Goal: Information Seeking & Learning: Check status

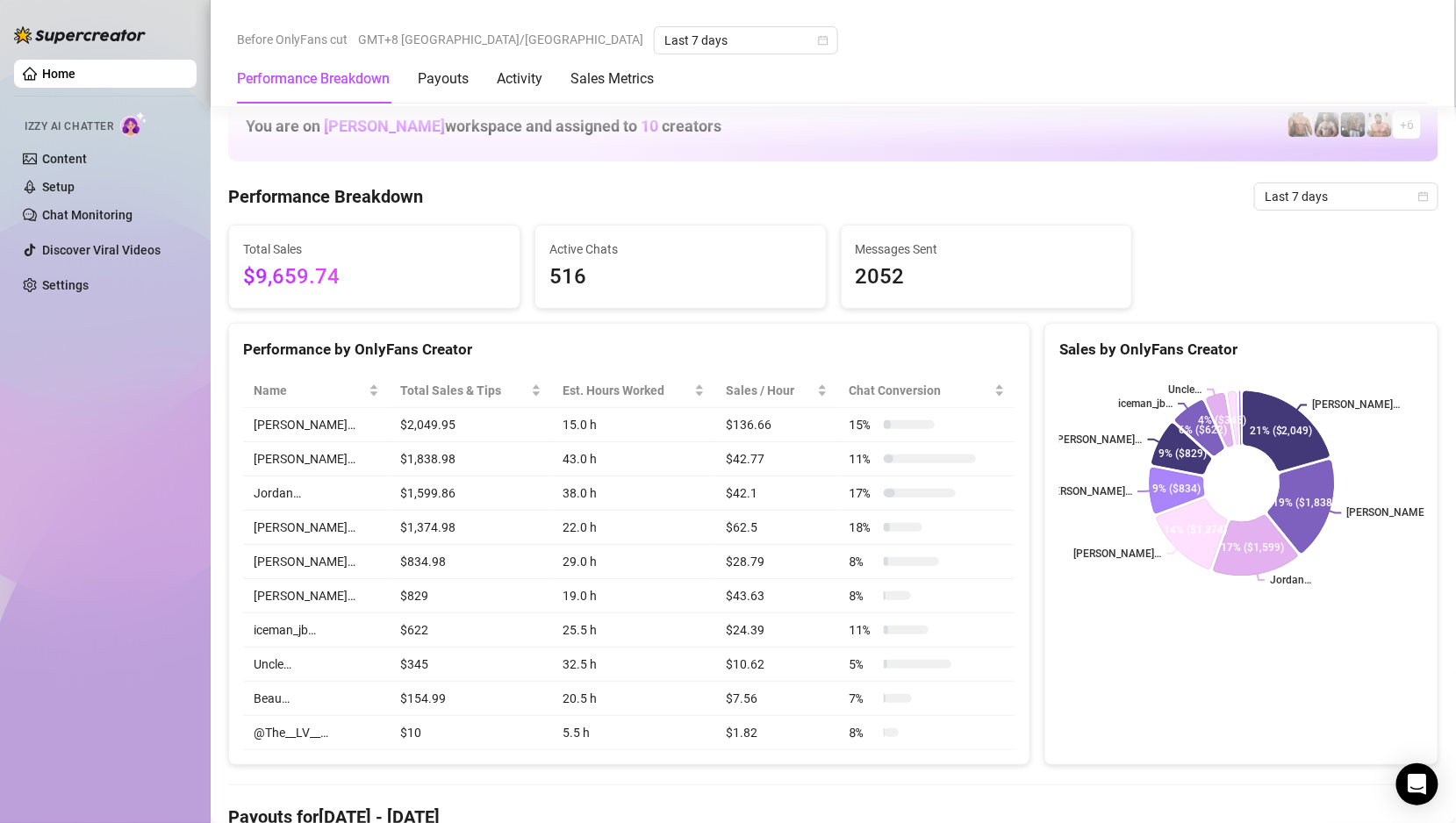
scroll to position [822, 0]
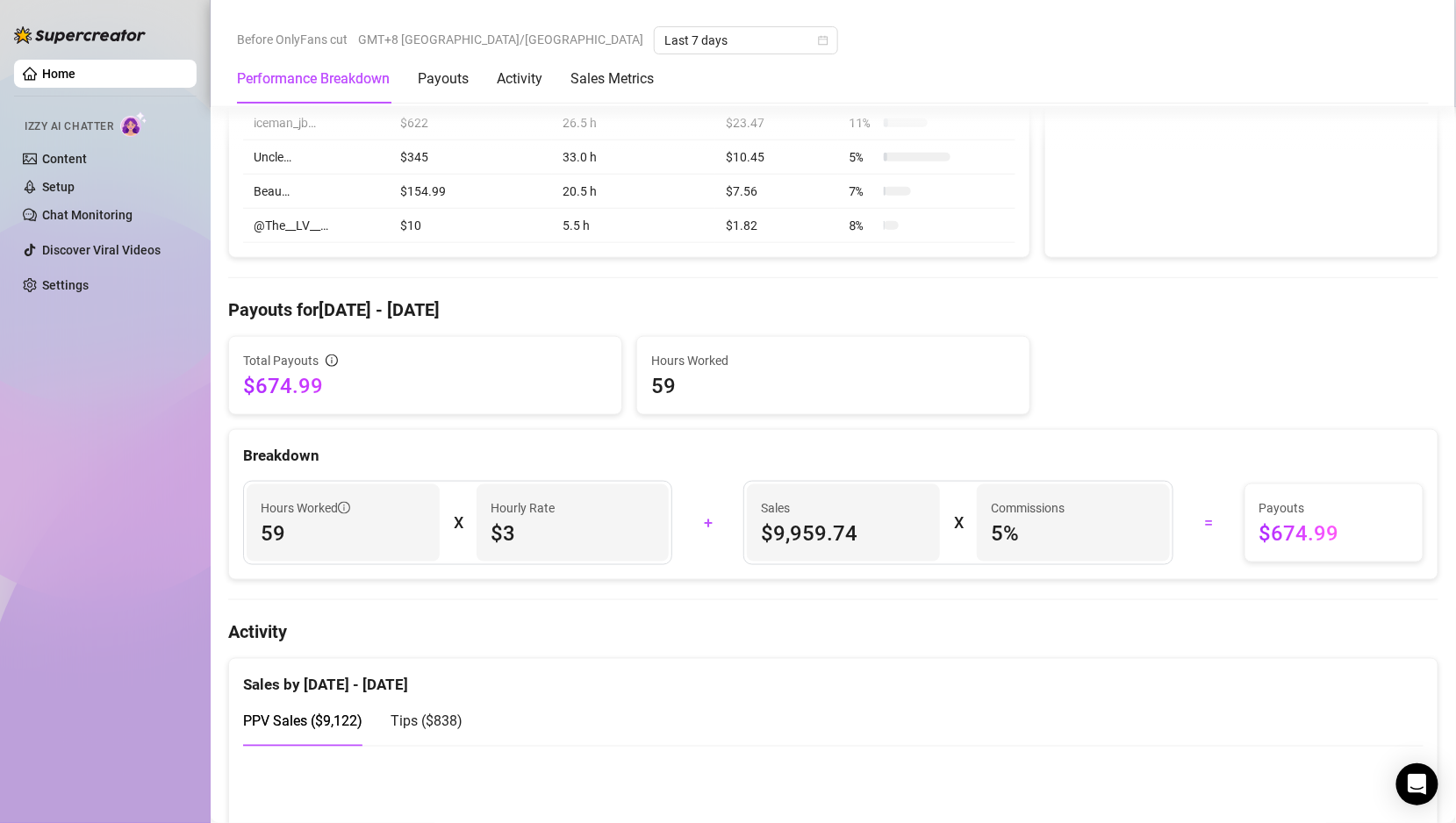
scroll to position [737, 0]
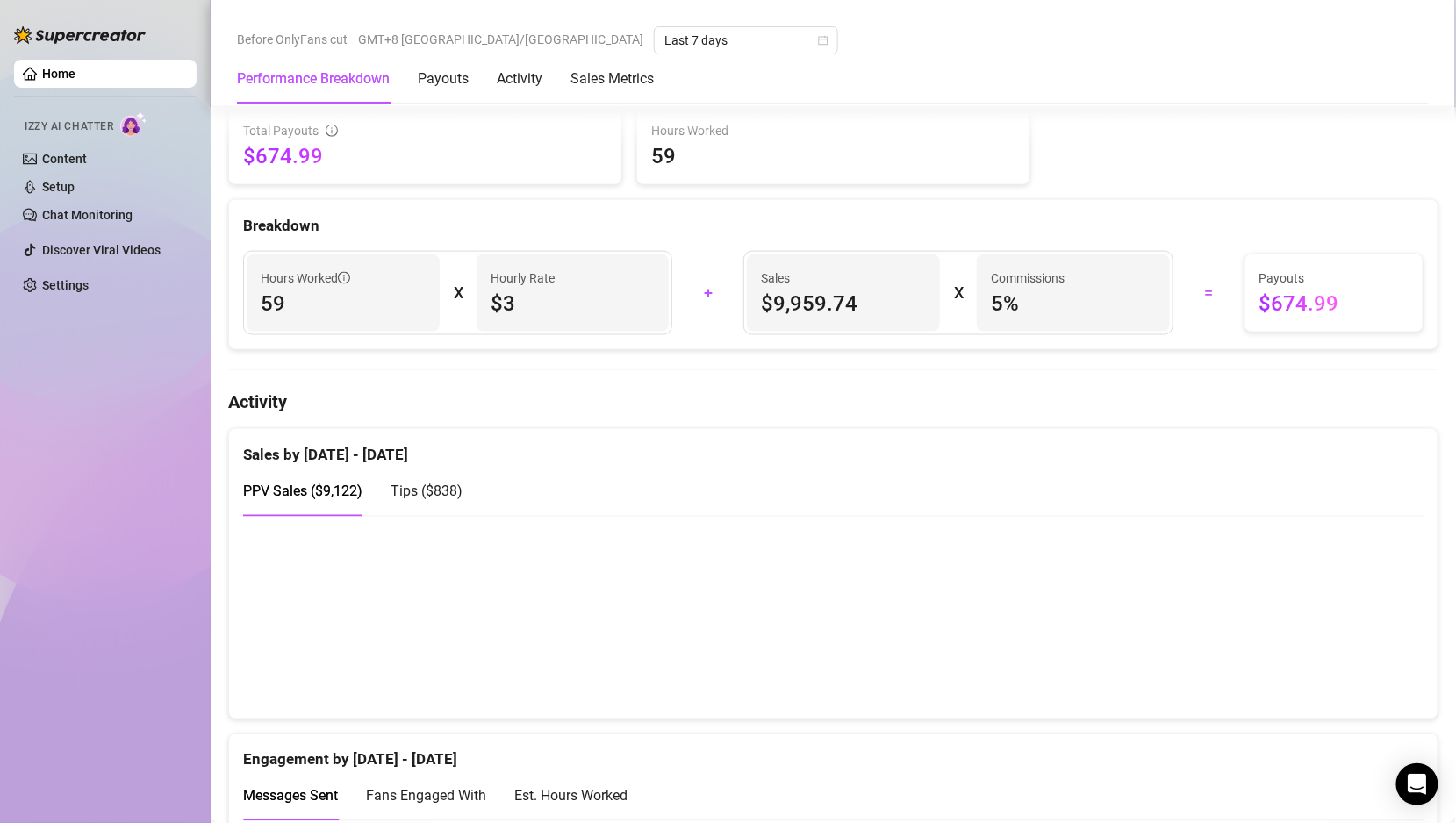
click at [401, 504] on div "Tips ( $838 )" at bounding box center [427, 492] width 72 height 50
click at [333, 491] on span "PPV Sales ( $9,122 )" at bounding box center [302, 492] width 119 height 17
